Goal: Task Accomplishment & Management: Complete application form

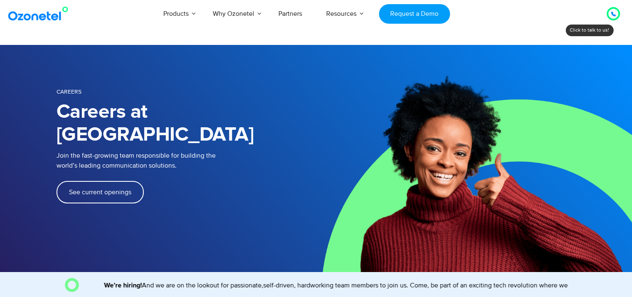
click at [120, 189] on span "See current openings" at bounding box center [100, 192] width 62 height 7
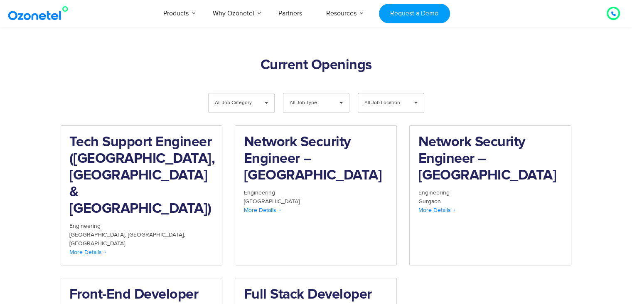
scroll to position [831, 0]
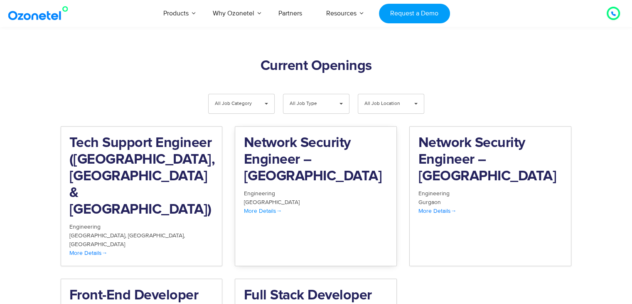
click at [326, 147] on div "Network Security Engineer – [GEOGRAPHIC_DATA]" at bounding box center [316, 162] width 145 height 54
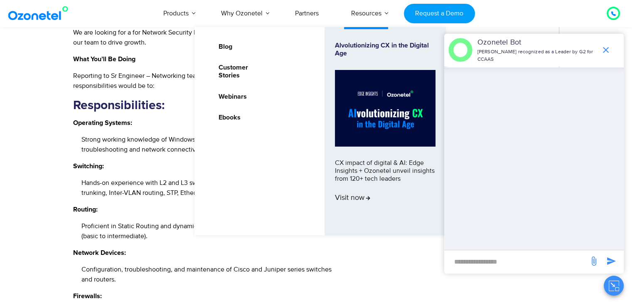
scroll to position [363, 0]
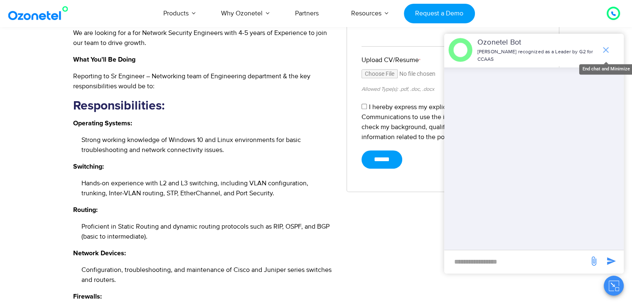
click at [604, 52] on icon "end chat or minimize" at bounding box center [606, 50] width 6 height 6
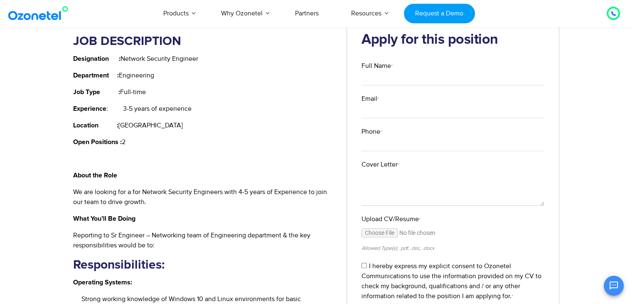
scroll to position [205, 0]
